Goal: Task Accomplishment & Management: Complete application form

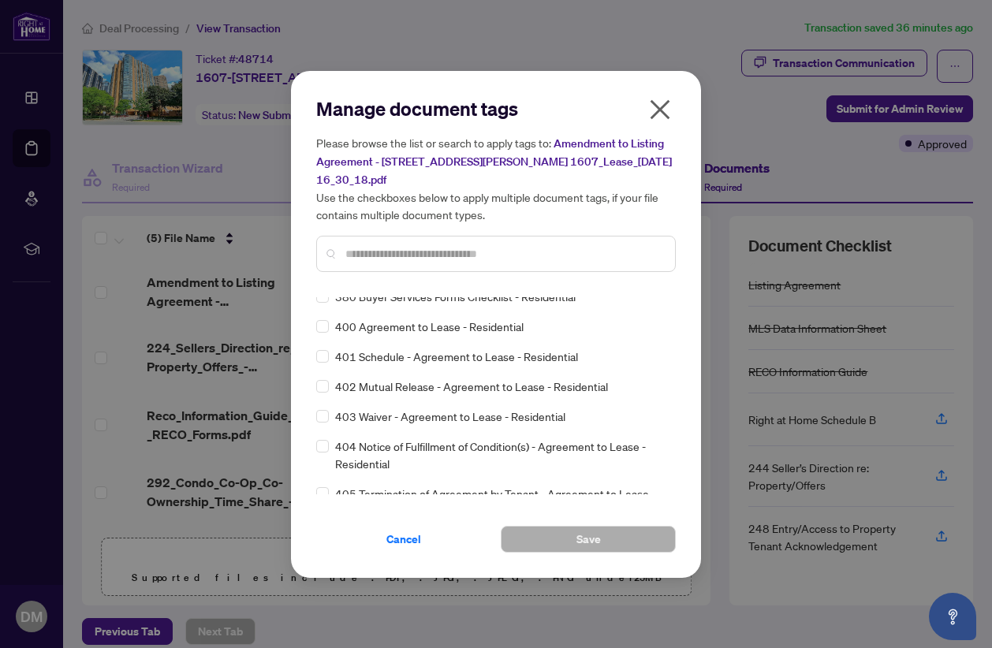
scroll to position [7490, 0]
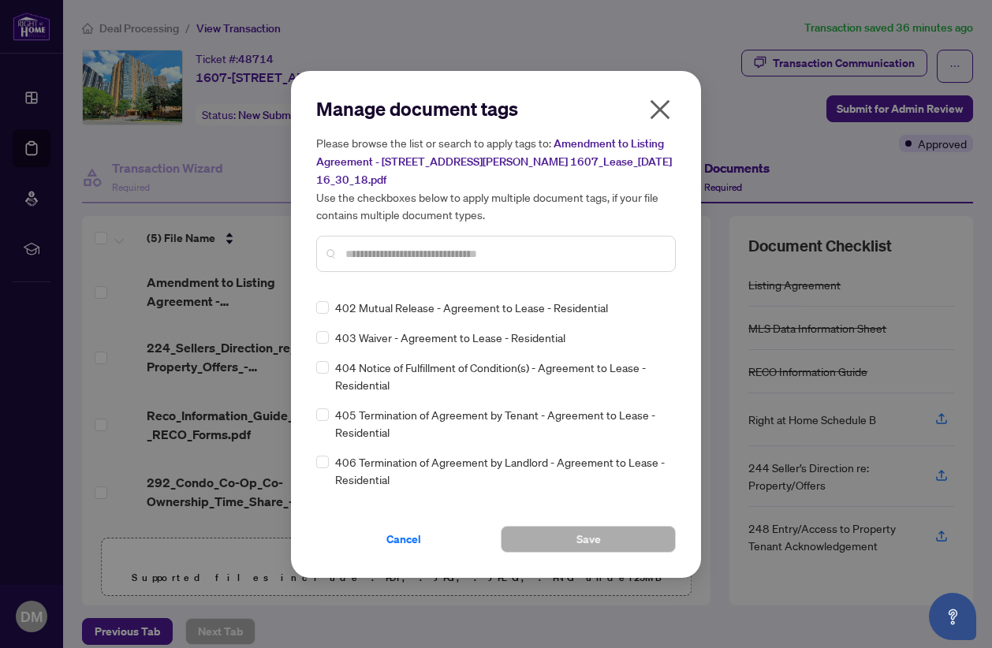
click at [352, 245] on input "text" at bounding box center [503, 253] width 317 height 17
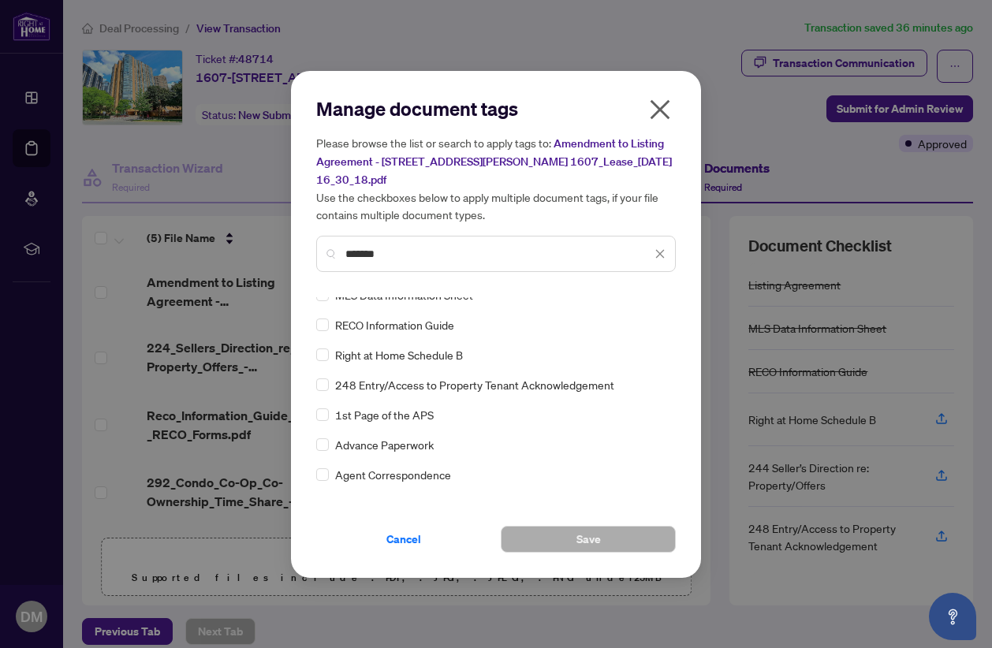
scroll to position [0, 0]
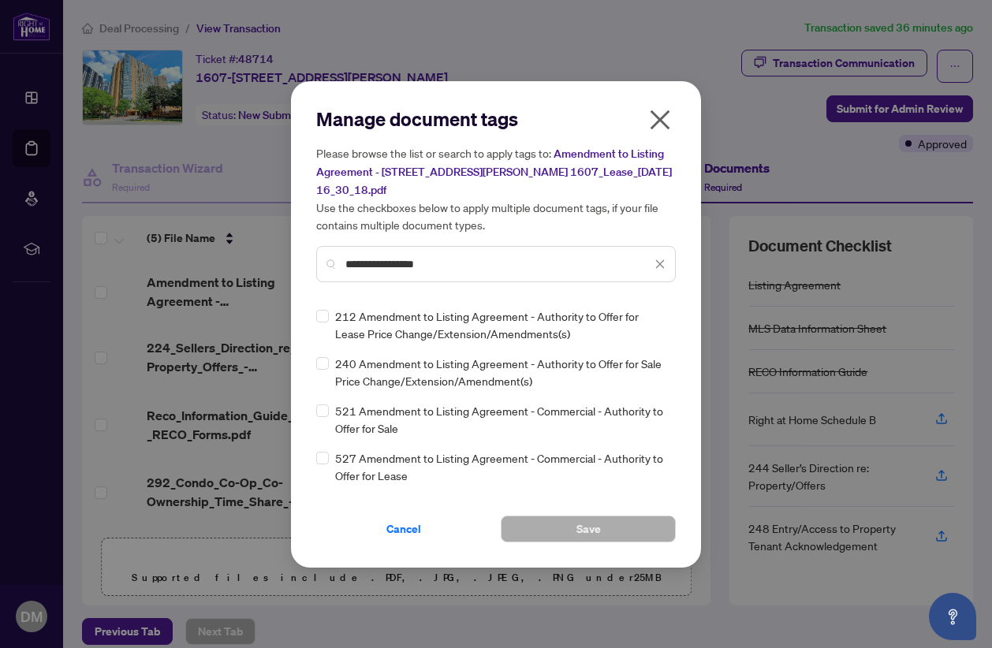
type input "**********"
click at [561, 516] on button "Save" at bounding box center [588, 529] width 175 height 27
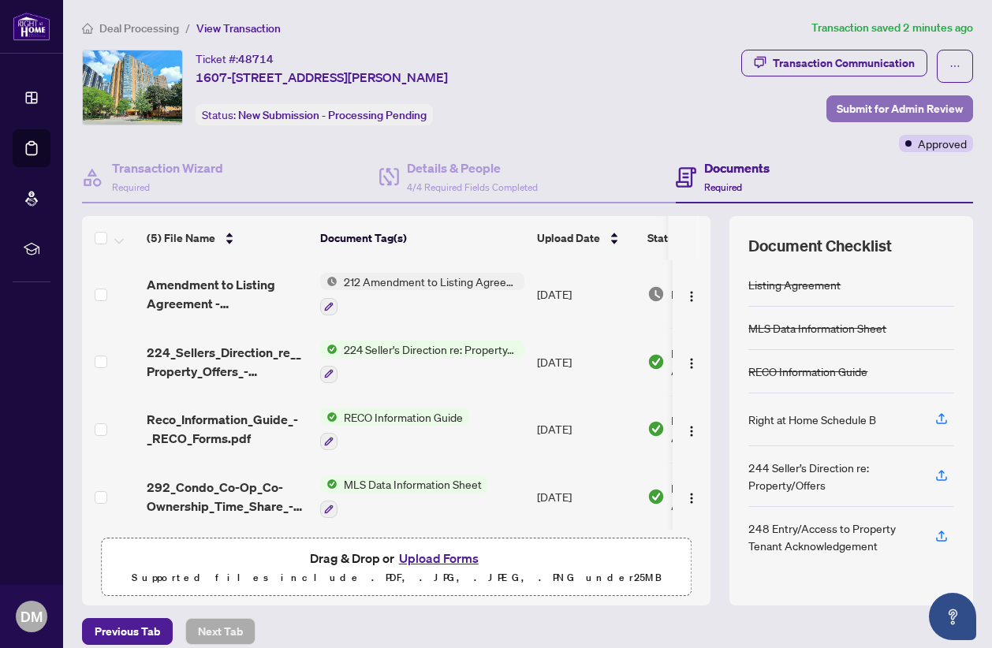
click at [882, 107] on span "Submit for Admin Review" at bounding box center [900, 108] width 126 height 25
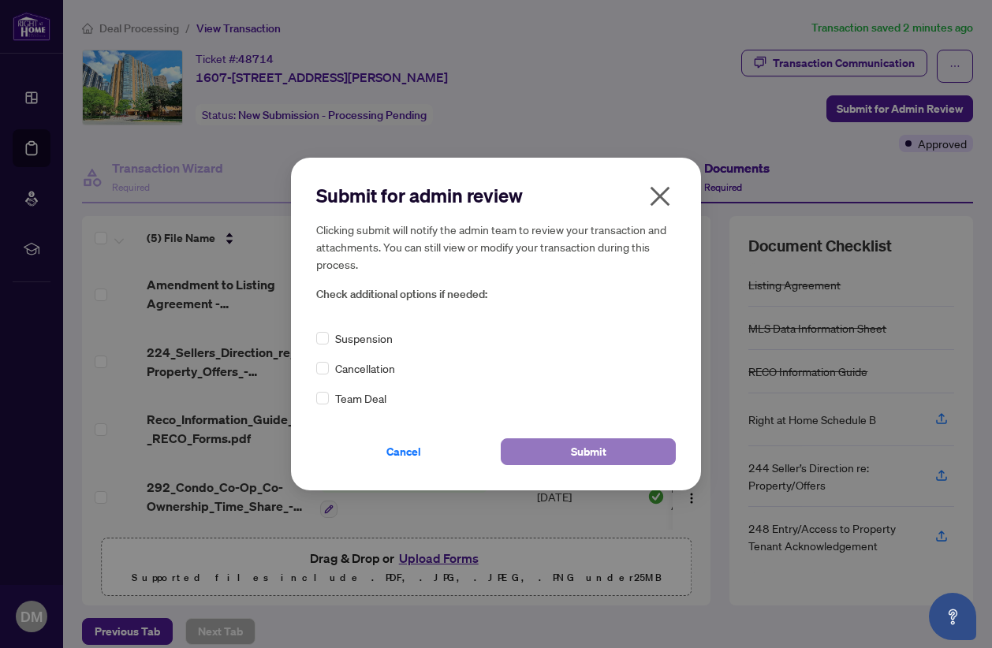
click at [597, 450] on span "Submit" at bounding box center [588, 451] width 35 height 25
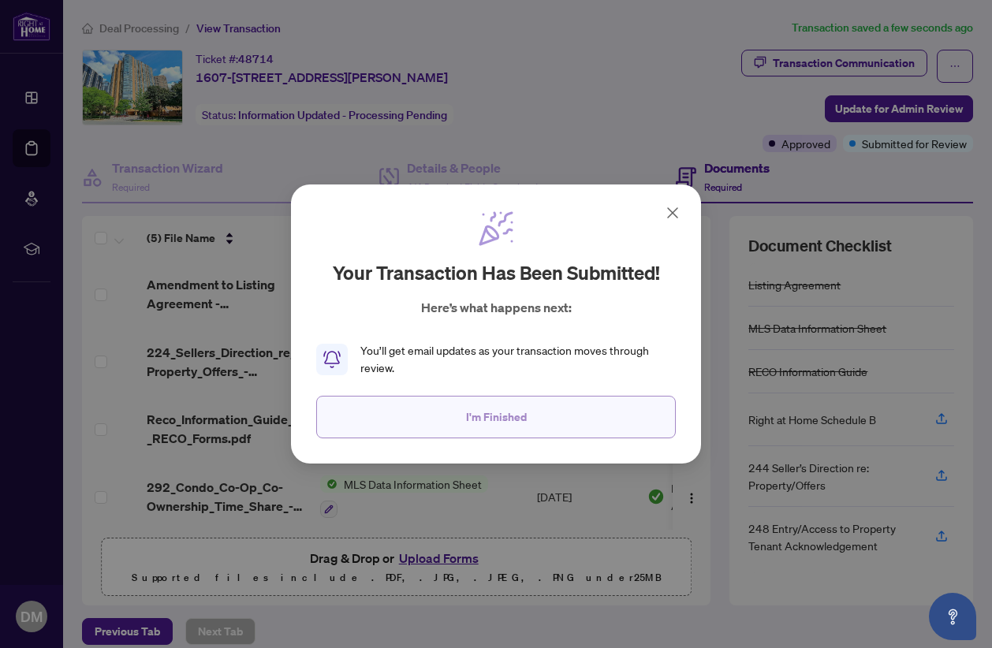
click at [511, 424] on span "I'm Finished" at bounding box center [496, 416] width 61 height 25
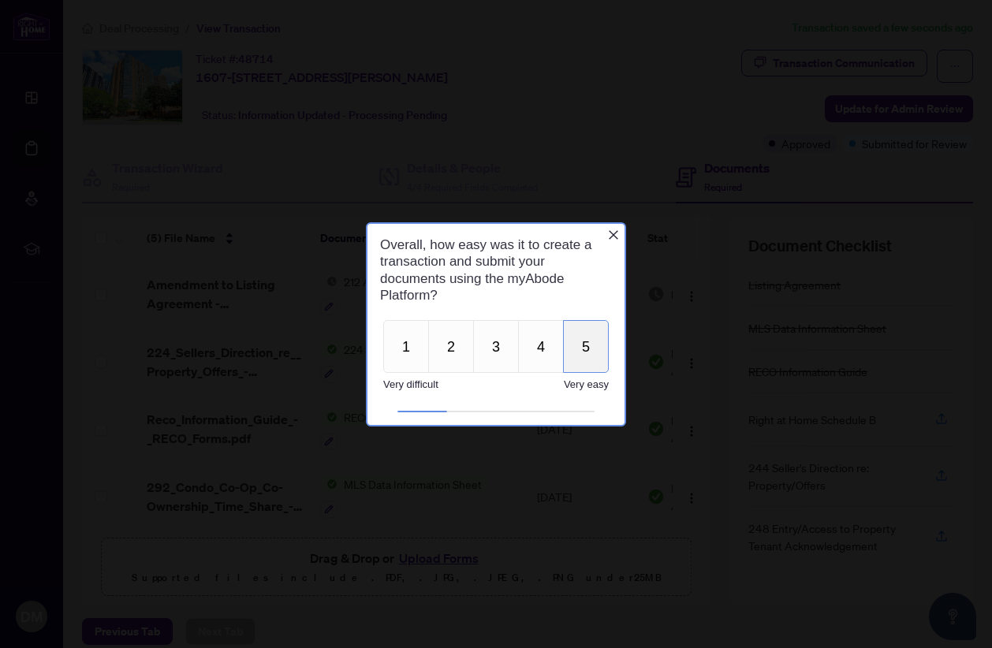
click at [597, 347] on button "5" at bounding box center [586, 345] width 46 height 53
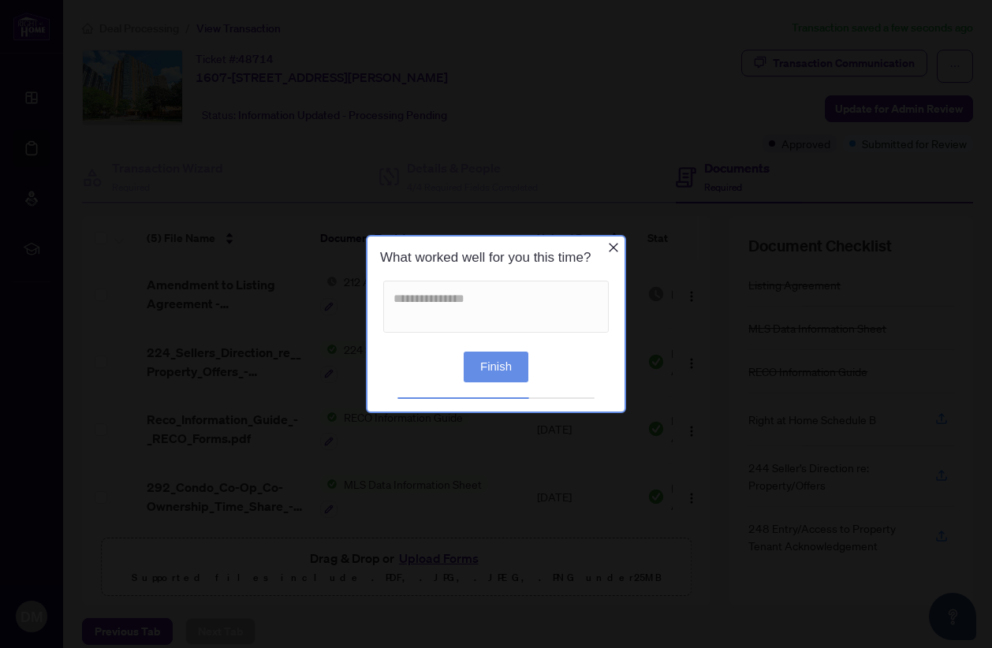
click at [519, 368] on button "Finish" at bounding box center [496, 367] width 65 height 31
